Goal: Information Seeking & Learning: Check status

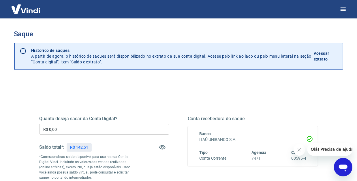
click at [319, 59] on p "Acessar extrato" at bounding box center [325, 56] width 24 height 12
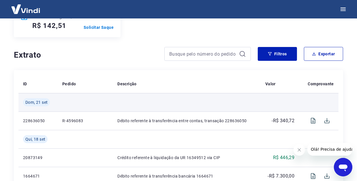
scroll to position [144, 0]
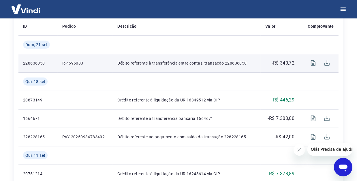
click at [284, 65] on p "-R$ 340,72" at bounding box center [282, 63] width 23 height 7
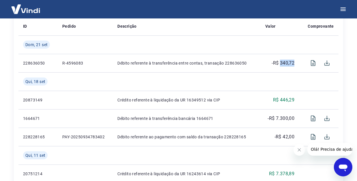
copy p "340,72"
